Goal: Task Accomplishment & Management: Manage account settings

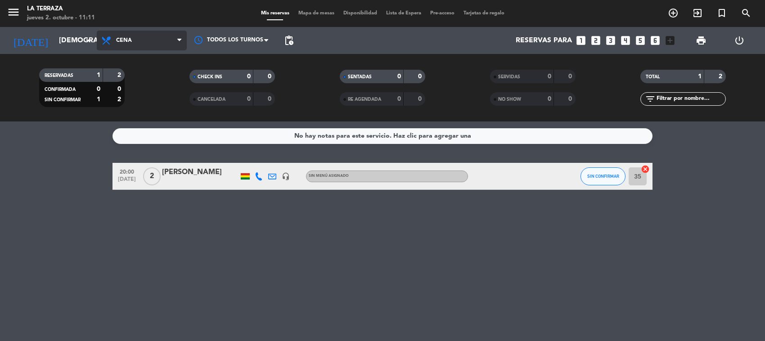
click at [165, 45] on span "Cena" at bounding box center [142, 41] width 90 height 20
click at [141, 77] on div "menu La Terraza [DATE] 2. octubre - 11:11 Mis reservas Mapa de mesas Disponibil…" at bounding box center [382, 60] width 765 height 121
click at [160, 42] on span "Desayuno" at bounding box center [142, 41] width 90 height 20
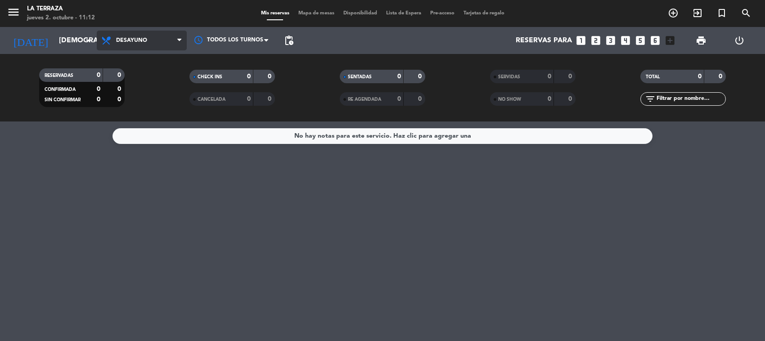
click at [153, 39] on span "Desayuno" at bounding box center [142, 41] width 90 height 20
click at [152, 98] on div "menu La Terraza [DATE] 2. octubre - 11:12 Mis reservas Mapa de mesas Disponibil…" at bounding box center [382, 60] width 765 height 121
drag, startPoint x: 154, startPoint y: 42, endPoint x: 152, endPoint y: 79, distance: 36.9
click at [154, 45] on span "Almuerzo" at bounding box center [142, 41] width 90 height 20
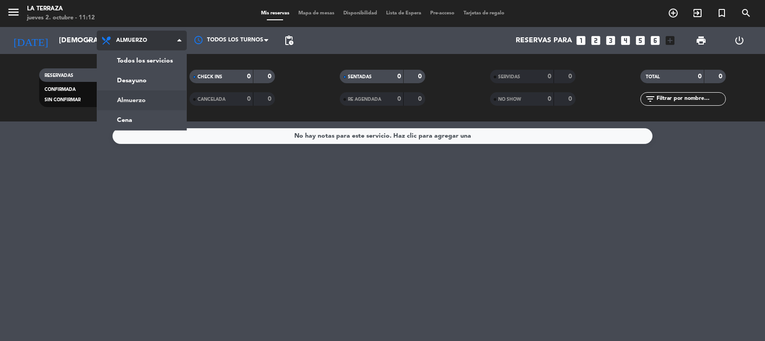
click at [148, 103] on div "menu La Terraza [DATE] 2. octubre - 11:12 Mis reservas Mapa de mesas Disponibil…" at bounding box center [382, 60] width 765 height 121
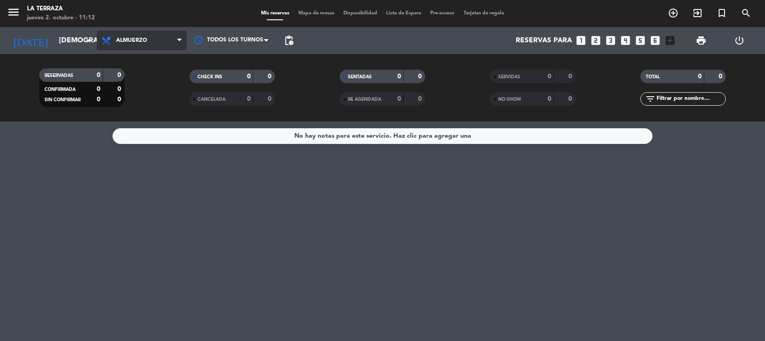
click at [162, 41] on span "Almuerzo" at bounding box center [142, 41] width 90 height 20
click at [140, 121] on ng-component "menu La Terraza [DATE] 2. octubre - 11:12 Mis reservas Mapa de mesas Disponibil…" at bounding box center [382, 170] width 765 height 341
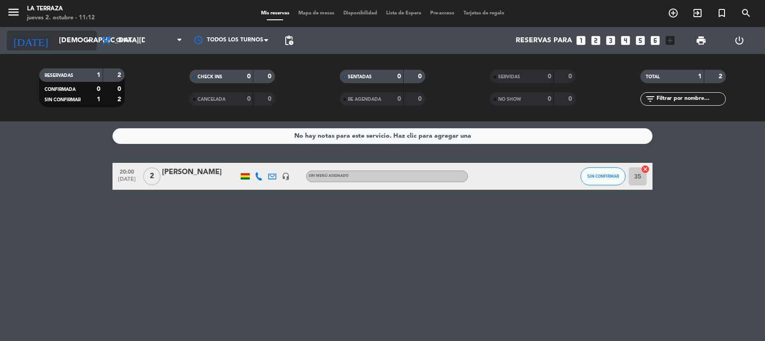
click at [93, 40] on icon "arrow_drop_down" at bounding box center [89, 40] width 11 height 11
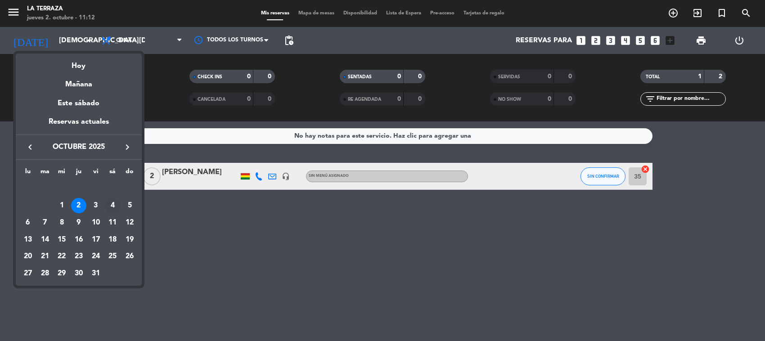
click at [114, 204] on div "4" at bounding box center [112, 205] width 15 height 15
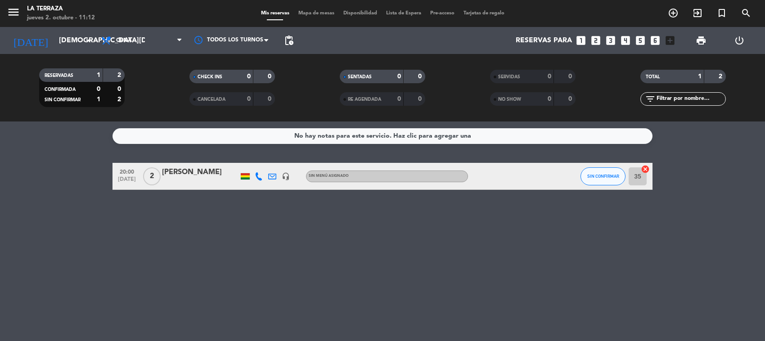
type input "[DATE]"
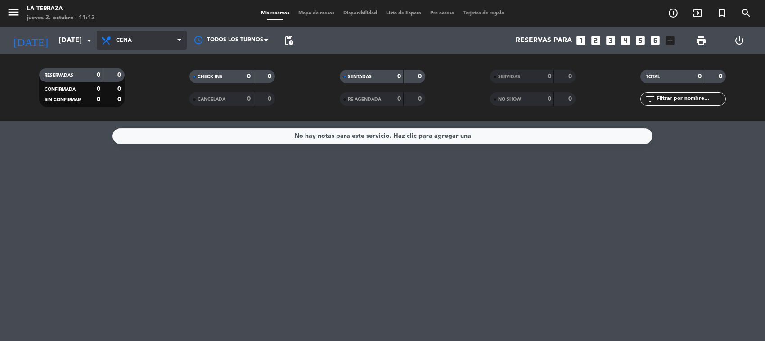
click at [141, 44] on span "Cena" at bounding box center [142, 41] width 90 height 20
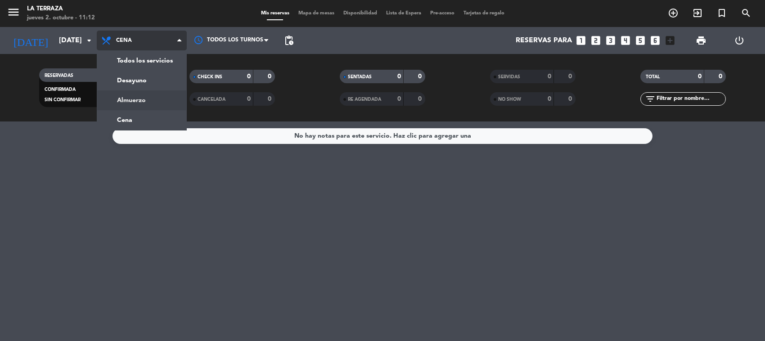
click at [143, 101] on div "menu La Terraza [DATE] 2. octubre - 11:12 Mis reservas Mapa de mesas Disponibil…" at bounding box center [382, 60] width 765 height 121
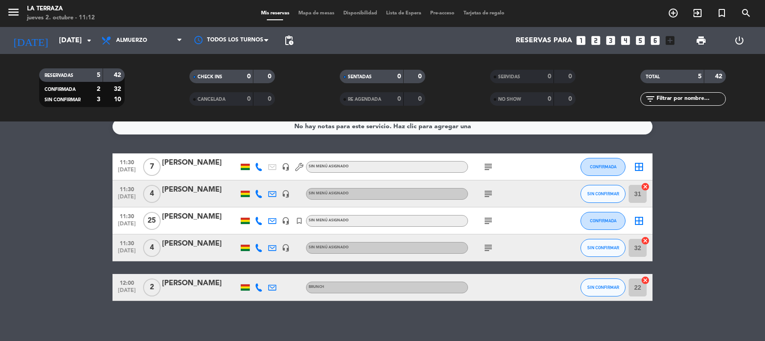
scroll to position [14, 0]
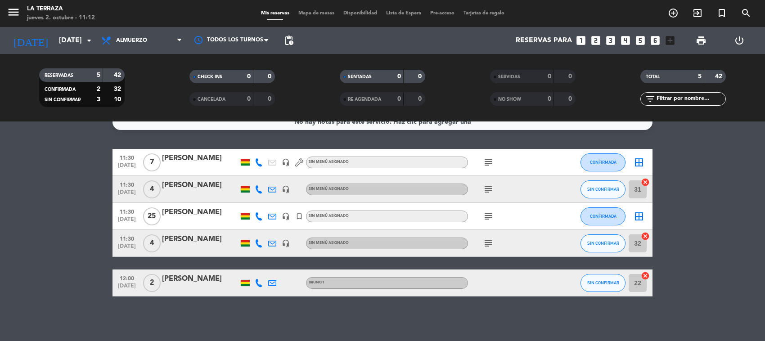
click at [480, 215] on div "subject" at bounding box center [508, 216] width 81 height 27
drag, startPoint x: 486, startPoint y: 215, endPoint x: 490, endPoint y: 212, distance: 5.2
click at [486, 214] on icon "subject" at bounding box center [488, 216] width 11 height 11
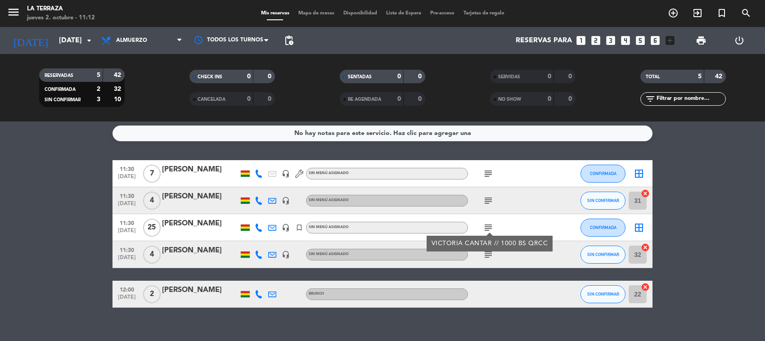
scroll to position [0, 0]
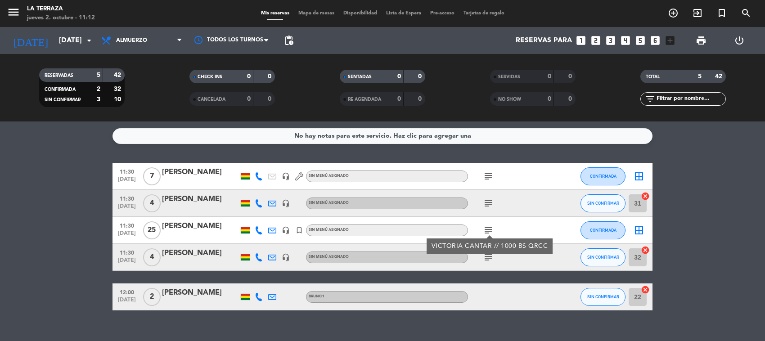
click at [487, 174] on icon "subject" at bounding box center [488, 176] width 11 height 11
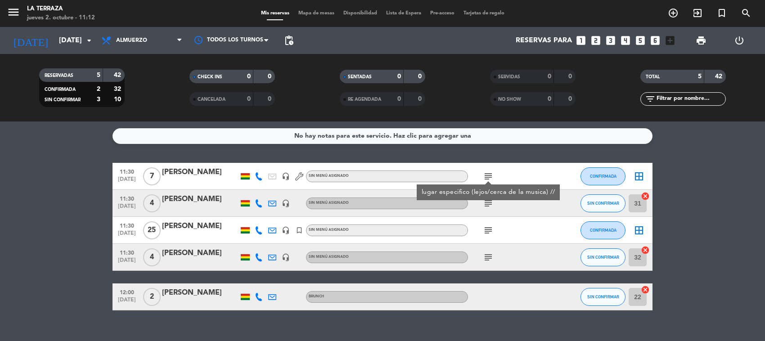
click at [487, 205] on icon "subject" at bounding box center [488, 203] width 11 height 11
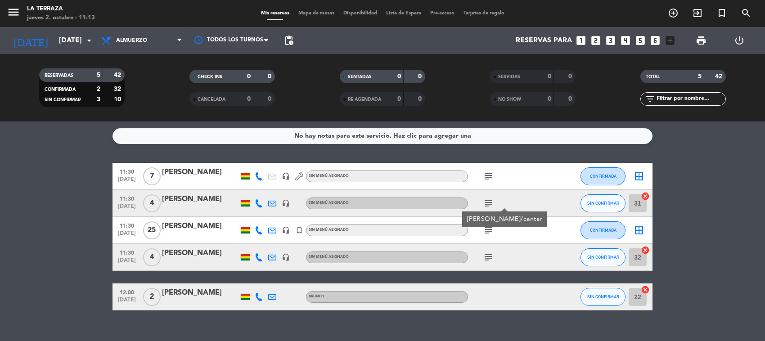
click at [489, 233] on icon "subject" at bounding box center [488, 230] width 11 height 11
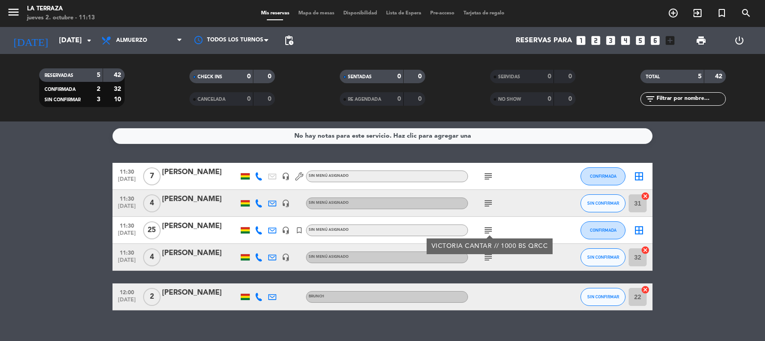
click at [487, 257] on icon "subject" at bounding box center [488, 257] width 11 height 11
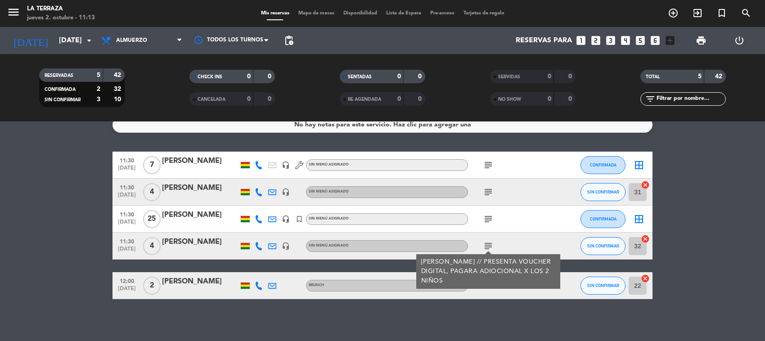
scroll to position [14, 0]
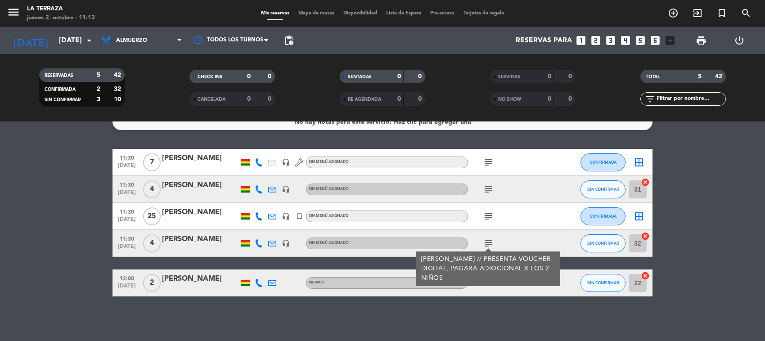
click at [489, 297] on div "No hay notas para este servicio. Haz clic para agregar una 11:30 [DATE] 7 [PERS…" at bounding box center [382, 231] width 765 height 220
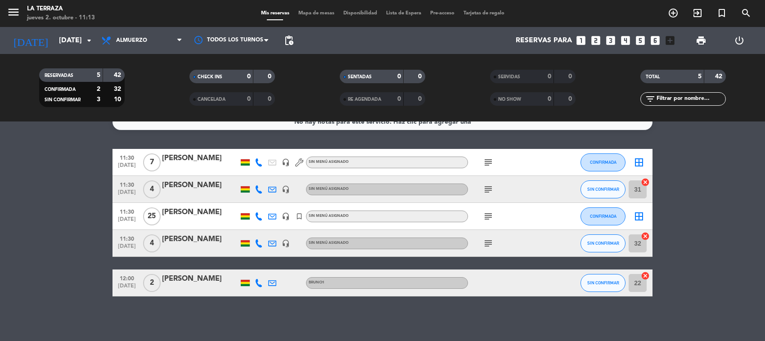
click at [480, 278] on div at bounding box center [508, 282] width 81 height 27
